Goal: Check status: Check status

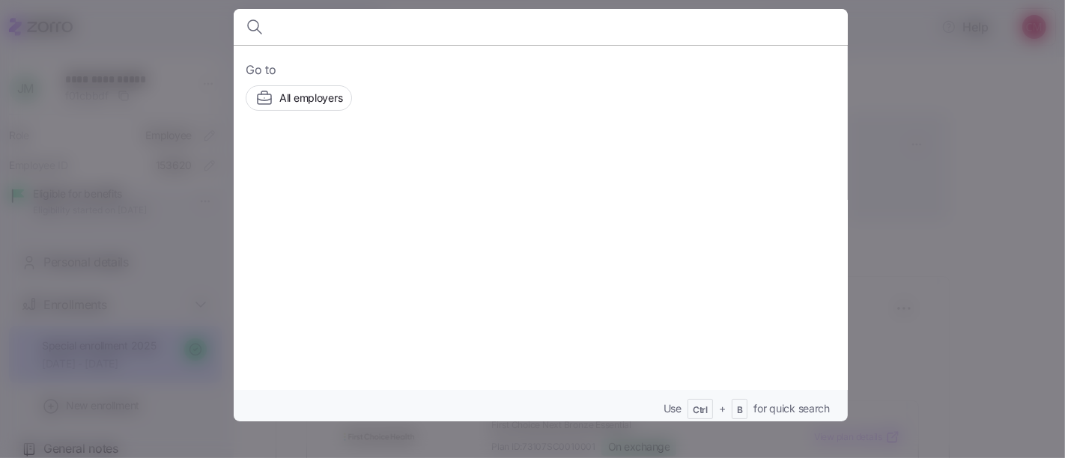
scroll to position [240, 0]
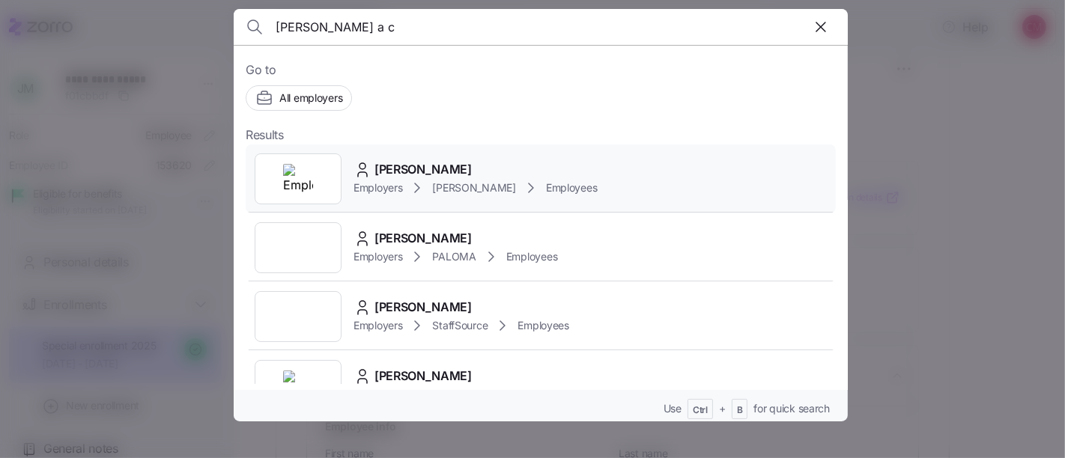
type input "[PERSON_NAME] a c"
click at [306, 180] on img at bounding box center [298, 179] width 30 height 30
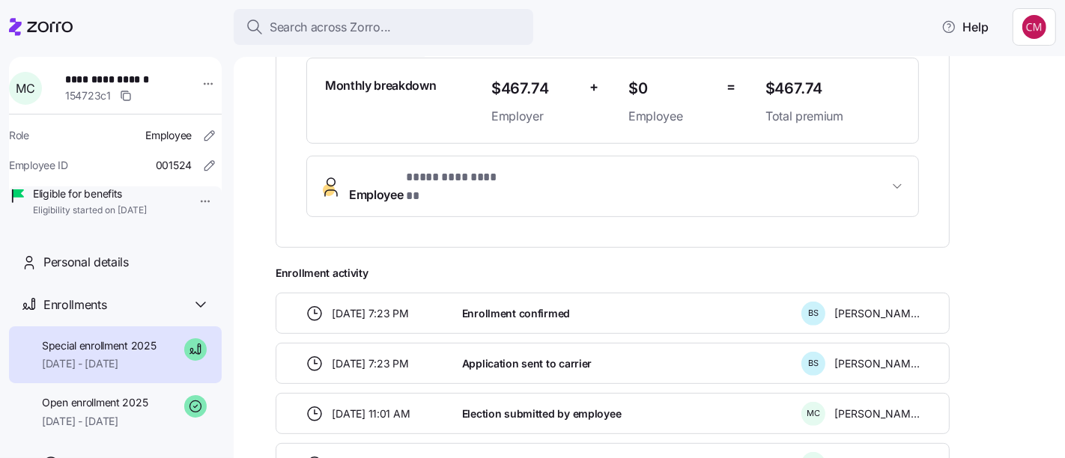
scroll to position [432, 0]
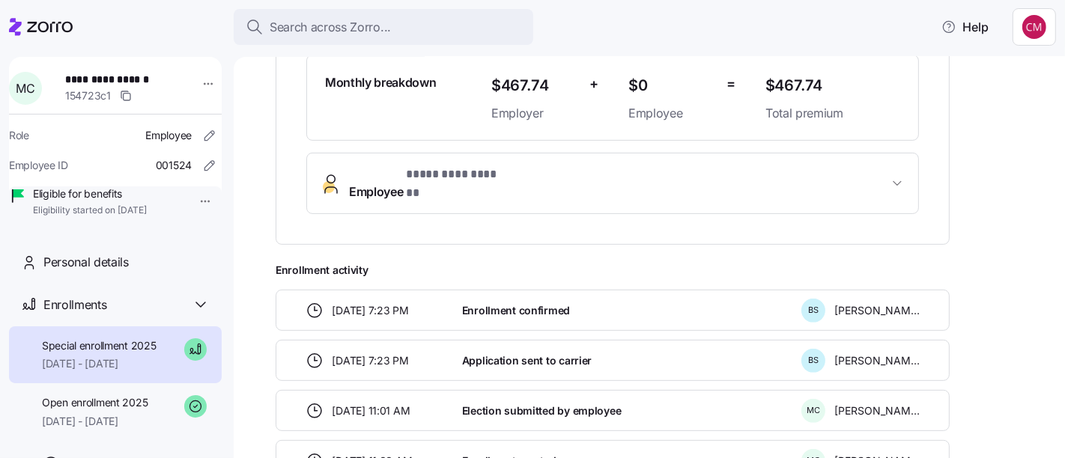
click at [400, 179] on span "Employee * ********* ****** *" at bounding box center [430, 183] width 162 height 36
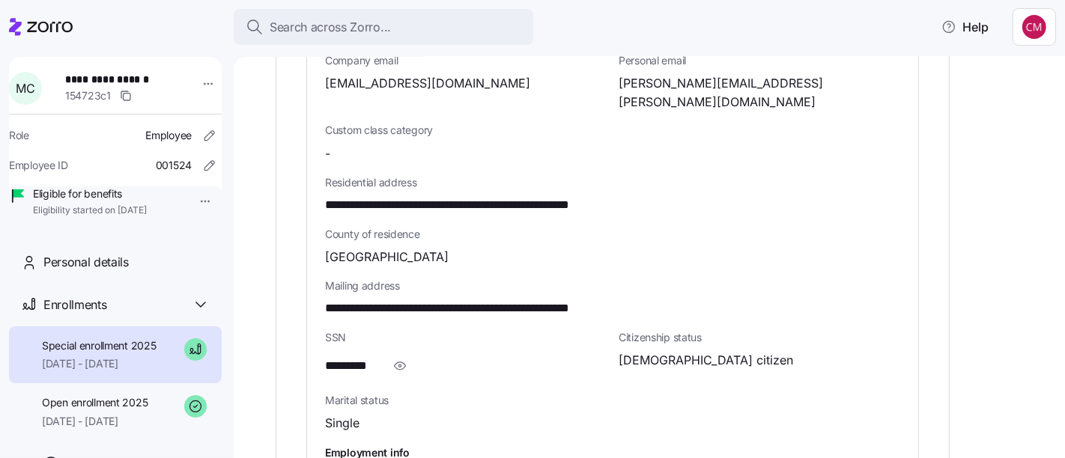
scroll to position [851, 0]
click at [401, 352] on span "button" at bounding box center [400, 366] width 28 height 28
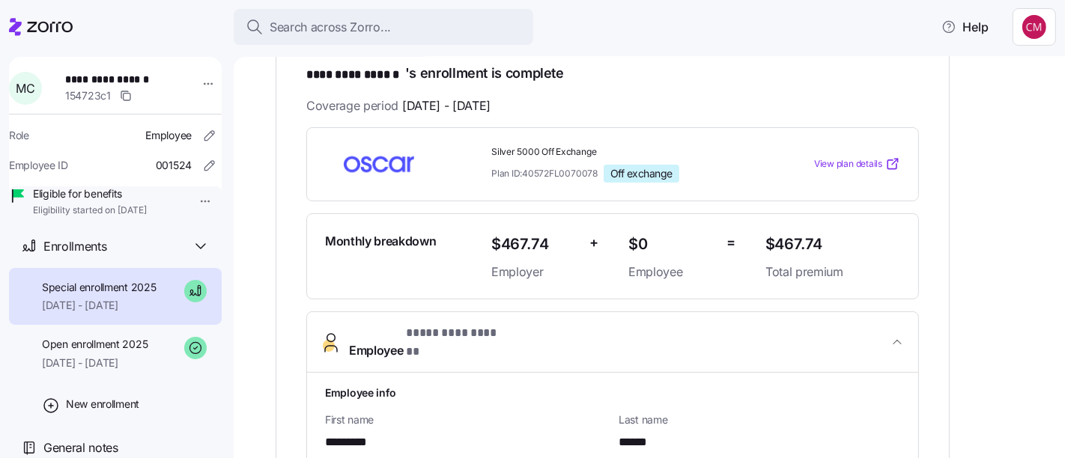
scroll to position [271, 0]
